Goal: Task Accomplishment & Management: Use online tool/utility

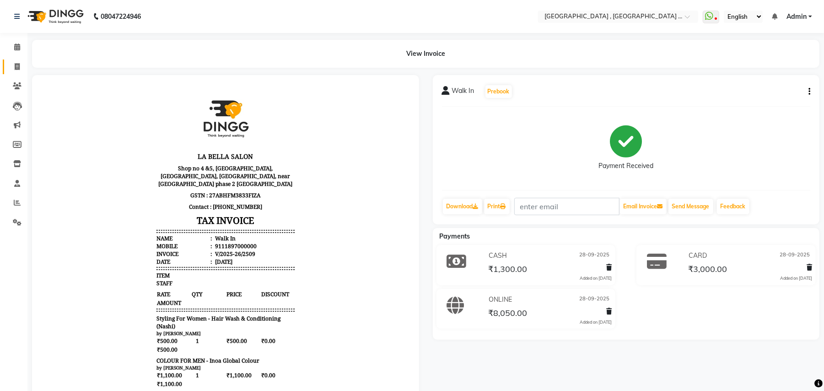
click at [13, 63] on span at bounding box center [17, 67] width 16 height 11
click at [20, 66] on span at bounding box center [17, 67] width 16 height 11
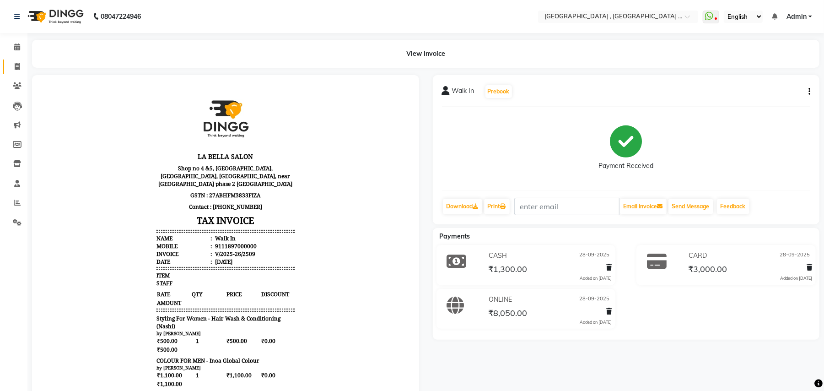
select select "service"
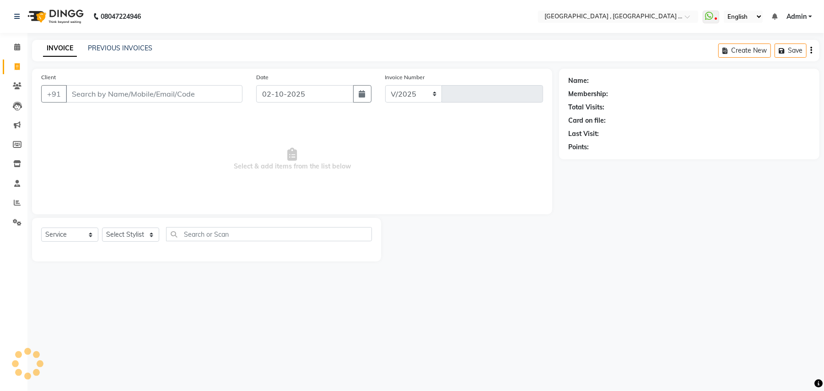
select select "4558"
type input "2516"
